Goal: Download file/media

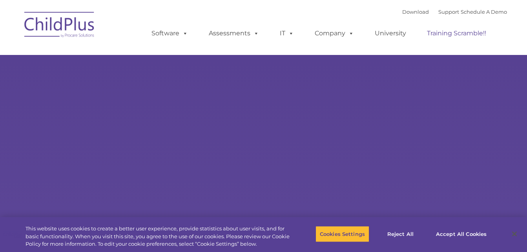
select select "MEDIUM"
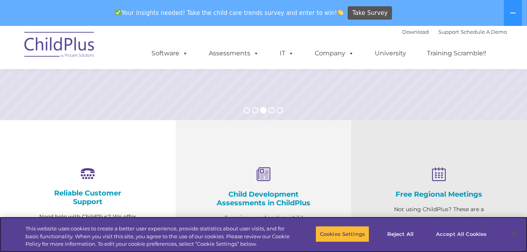
scroll to position [219, 0]
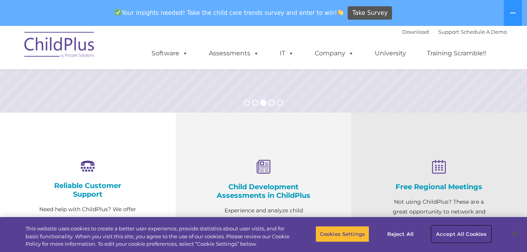
click at [447, 232] on button "Accept All Cookies" at bounding box center [461, 234] width 59 height 16
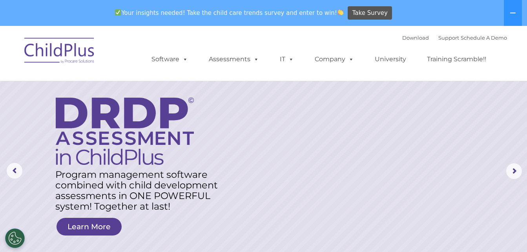
scroll to position [0, 0]
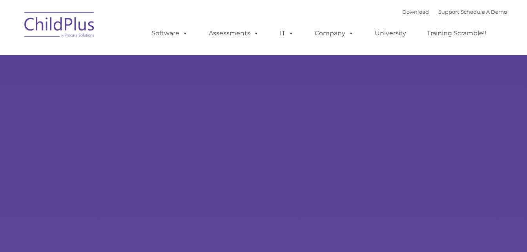
type input ""
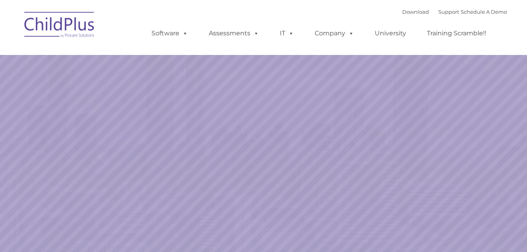
select select "MEDIUM"
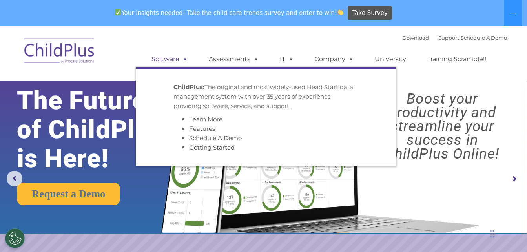
click at [179, 60] on link "Software" at bounding box center [170, 59] width 52 height 16
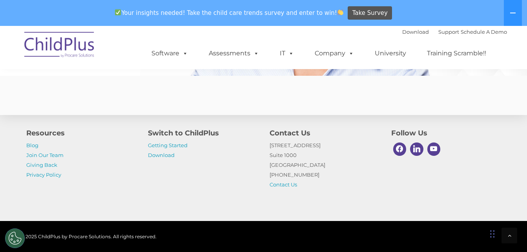
scroll to position [1995, 0]
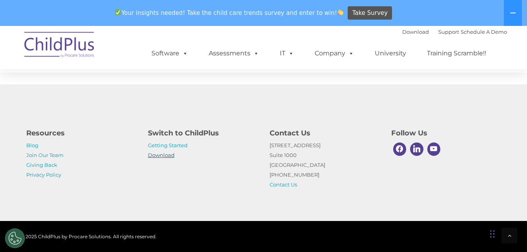
click at [164, 155] on link "Download" at bounding box center [161, 155] width 27 height 6
